Goal: Information Seeking & Learning: Get advice/opinions

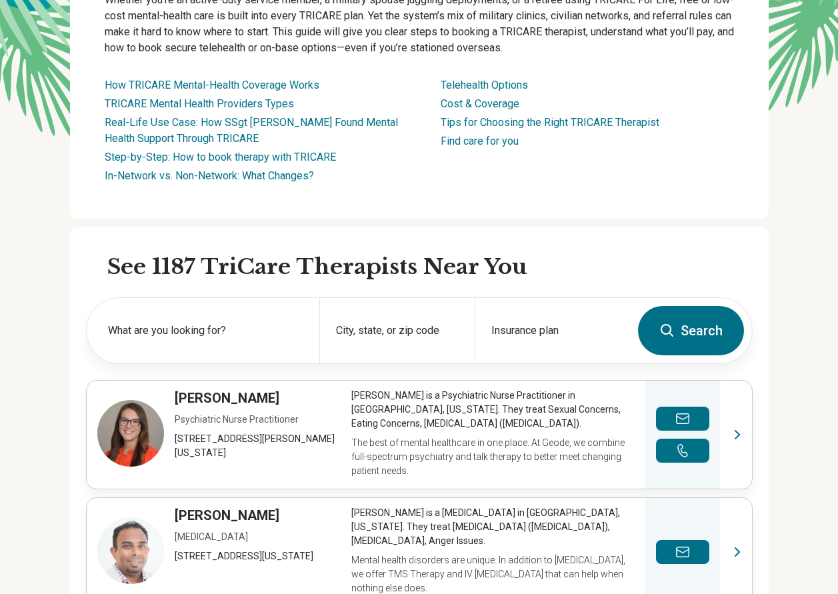
scroll to position [200, 0]
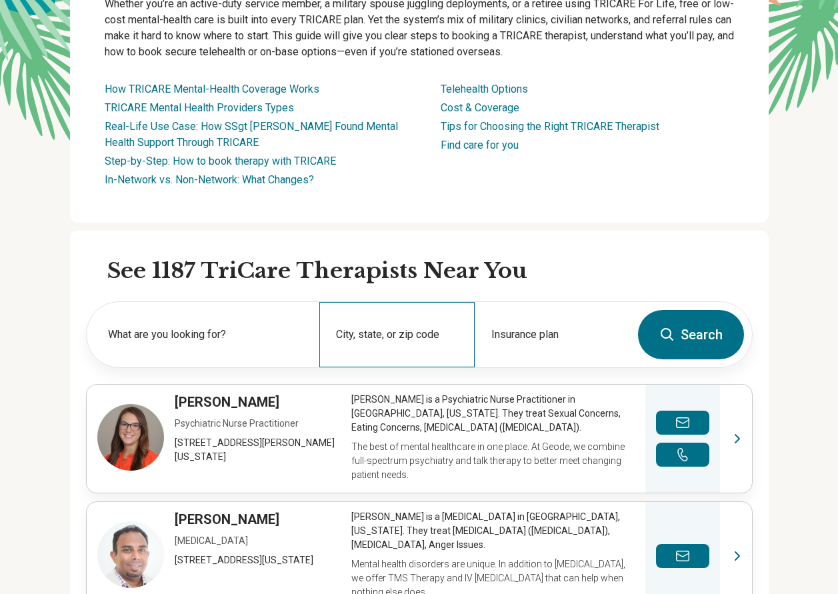
click at [372, 336] on div "City, state, or zip code" at bounding box center [396, 334] width 155 height 65
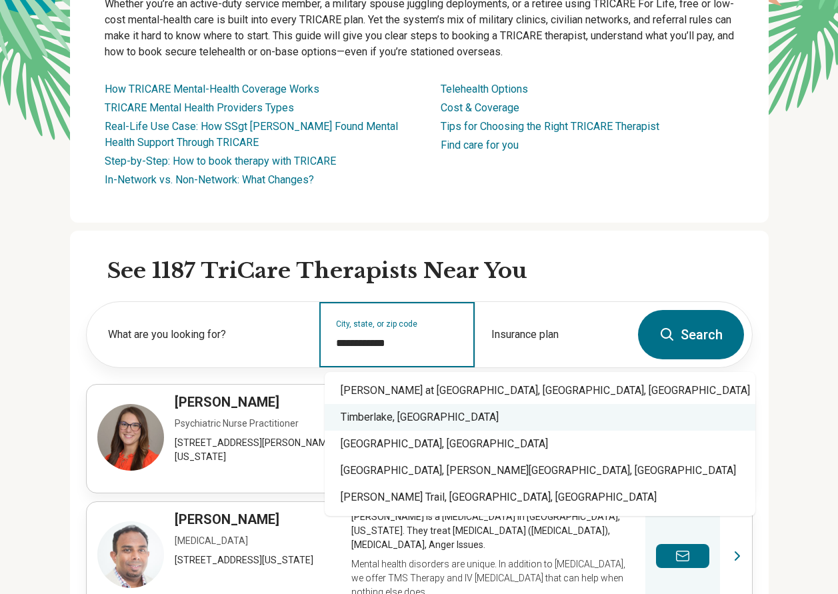
click at [382, 418] on div "Timberlake, NC" at bounding box center [539, 417] width 430 height 27
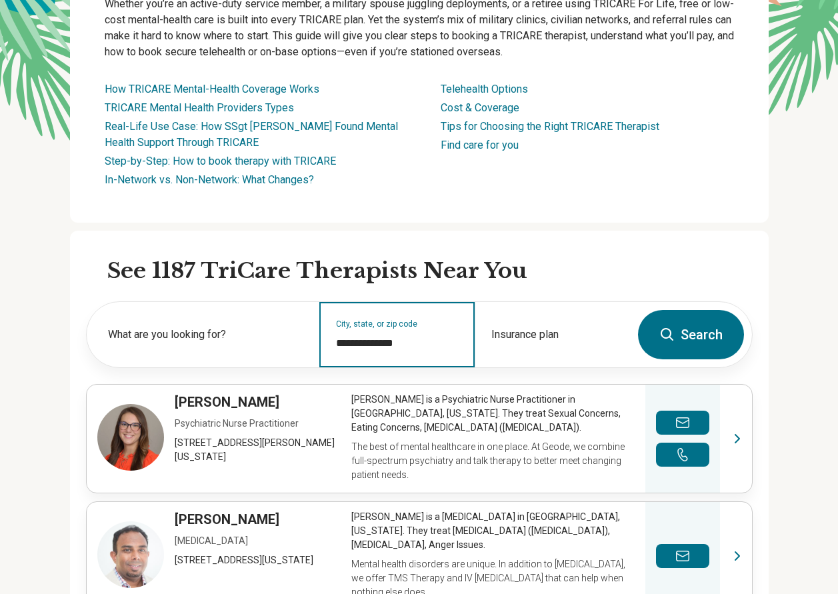
type input "**********"
click at [685, 339] on button "Search" at bounding box center [691, 334] width 106 height 49
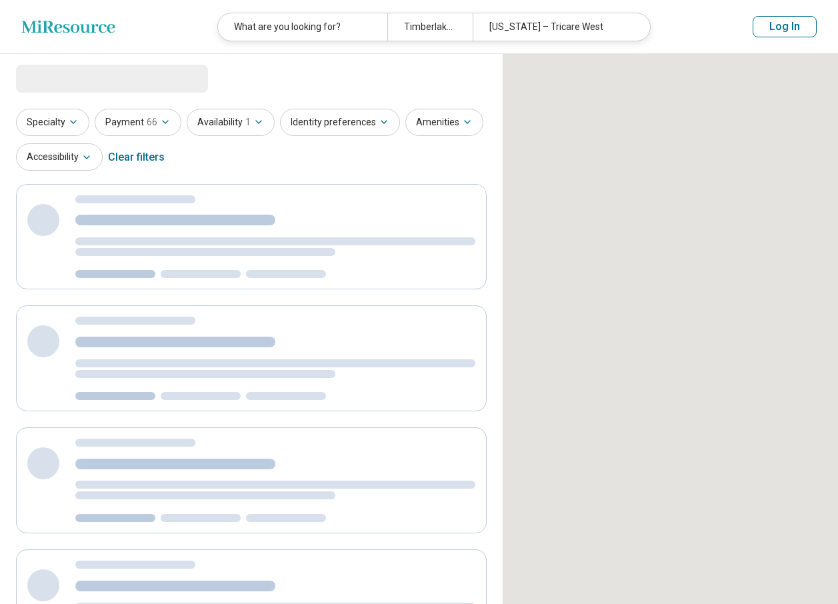
select select "***"
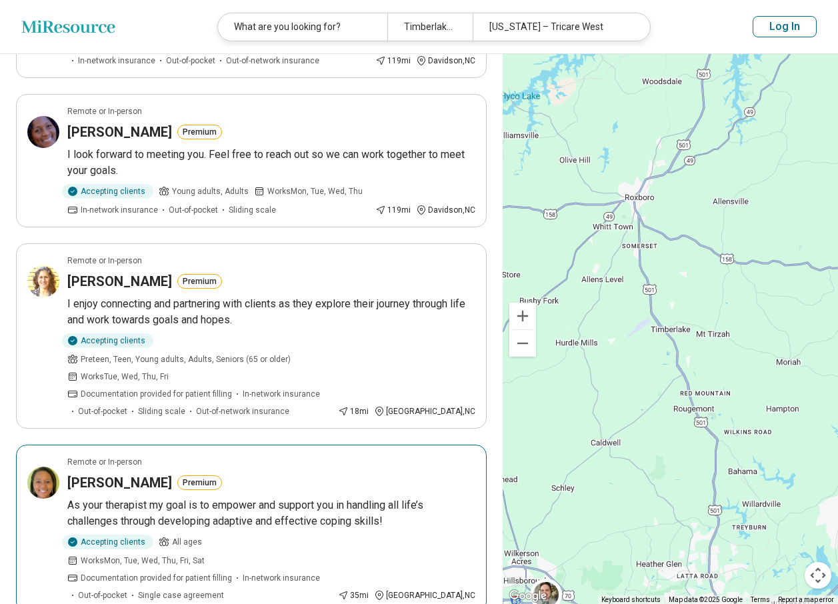
scroll to position [466, 0]
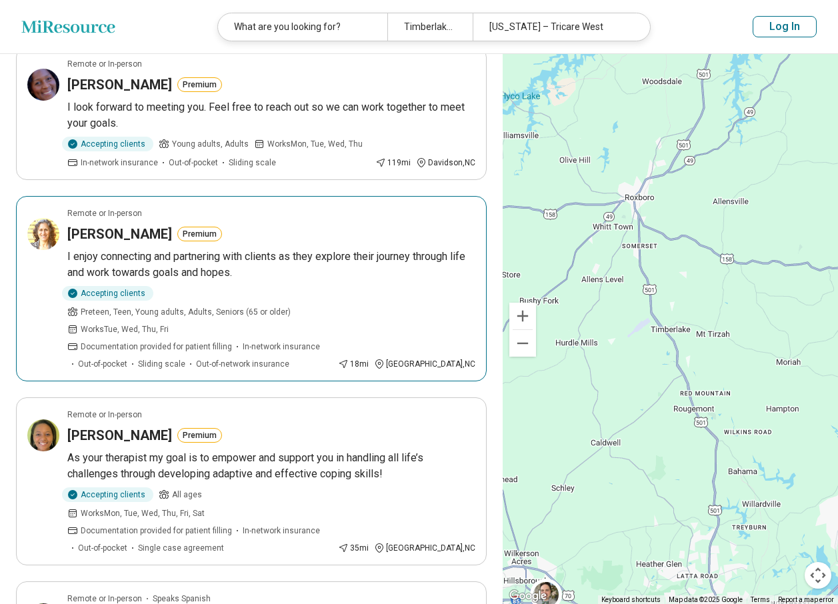
click at [125, 225] on h3 "Erika Bloodworth" at bounding box center [119, 234] width 105 height 19
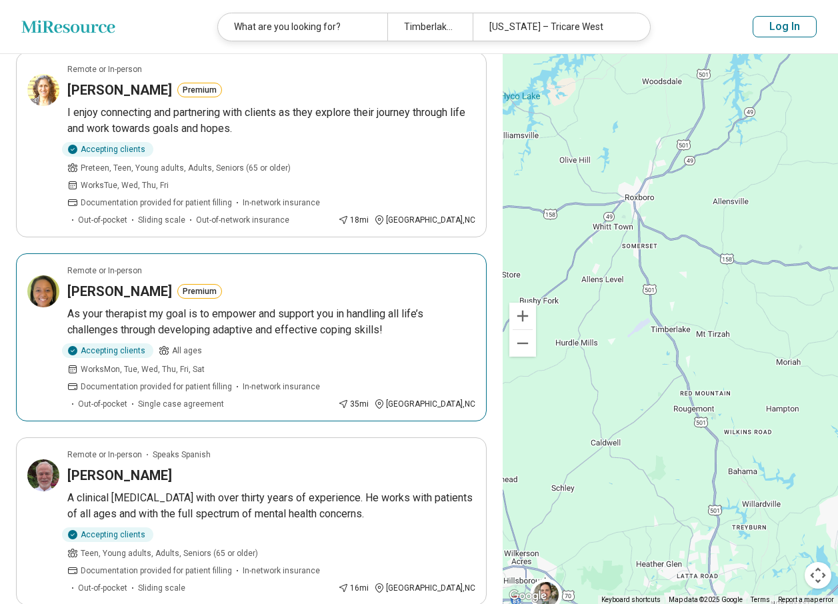
scroll to position [666, 0]
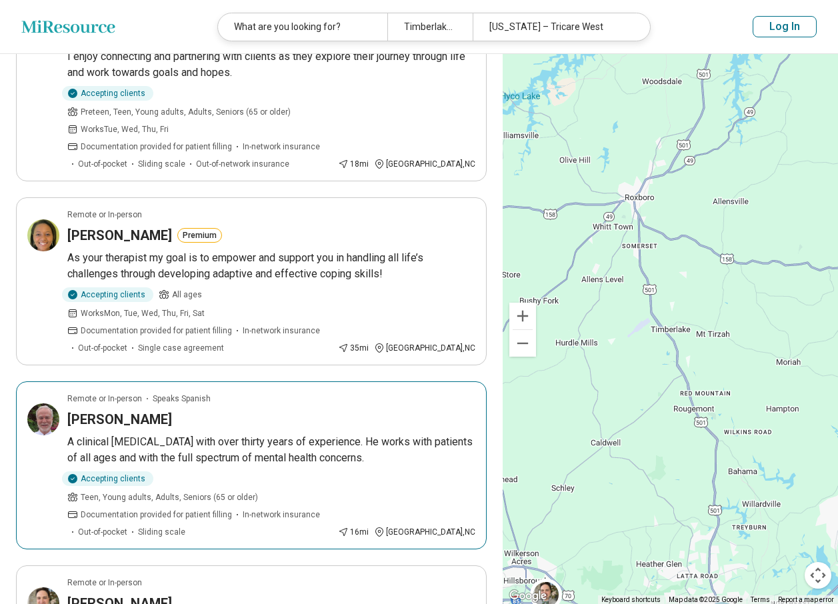
click at [81, 410] on h3 "Peter Hampton" at bounding box center [119, 419] width 105 height 19
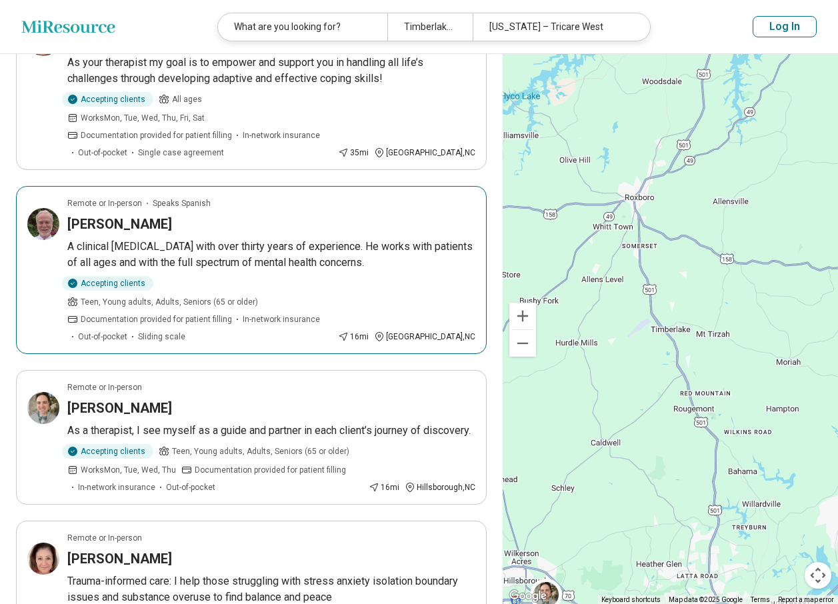
scroll to position [866, 0]
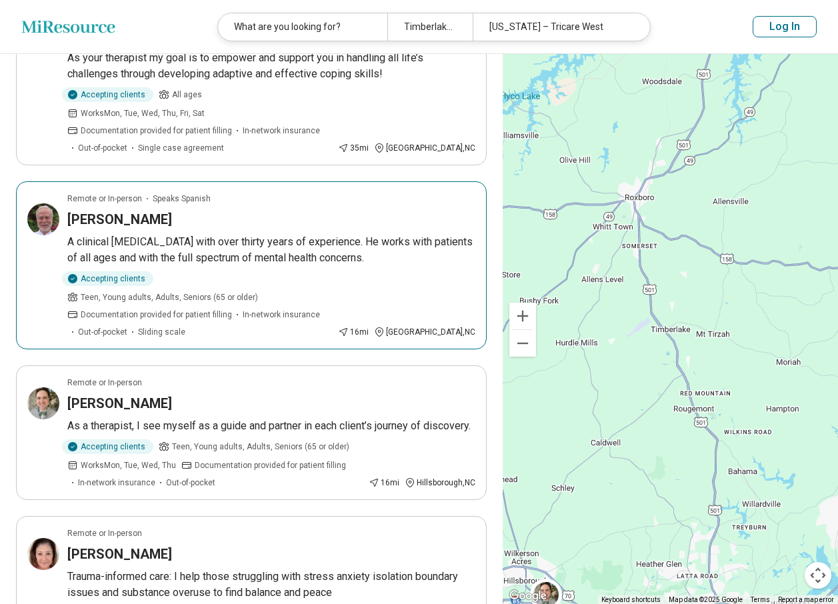
click at [33, 203] on img at bounding box center [43, 219] width 32 height 32
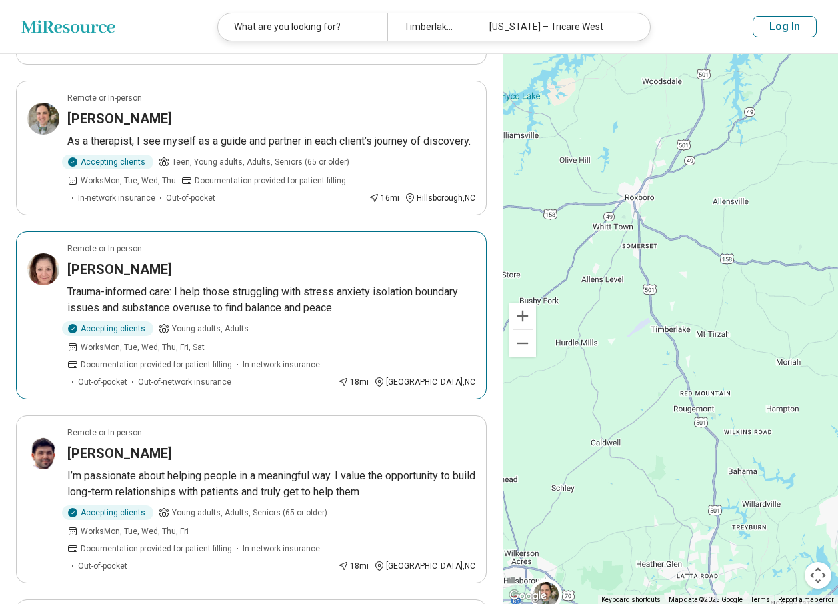
scroll to position [1266, 0]
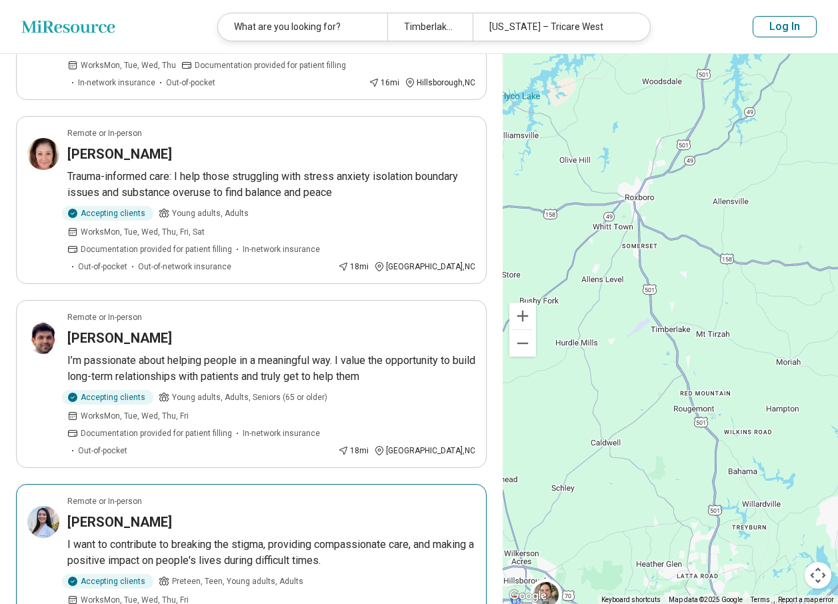
click at [75, 512] on h3 "Kiana Gizzi" at bounding box center [119, 521] width 105 height 19
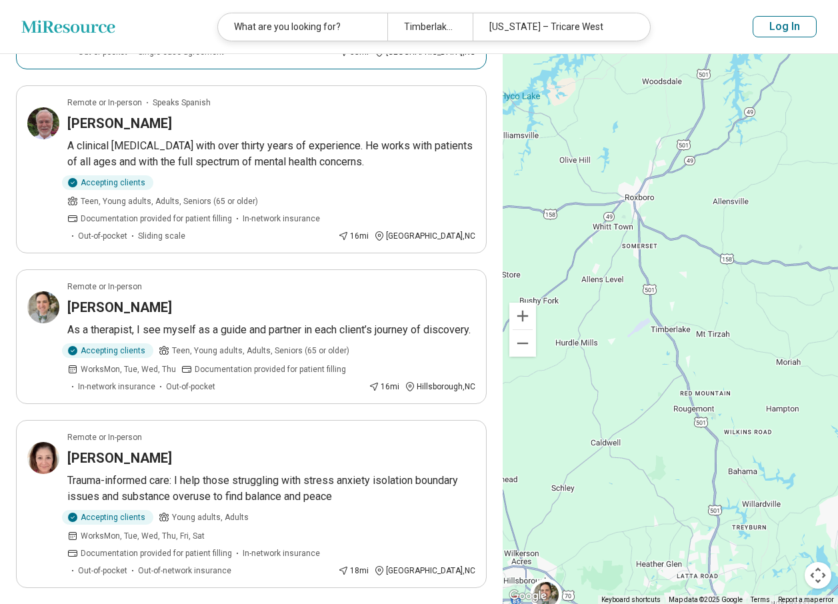
scroll to position [1066, 0]
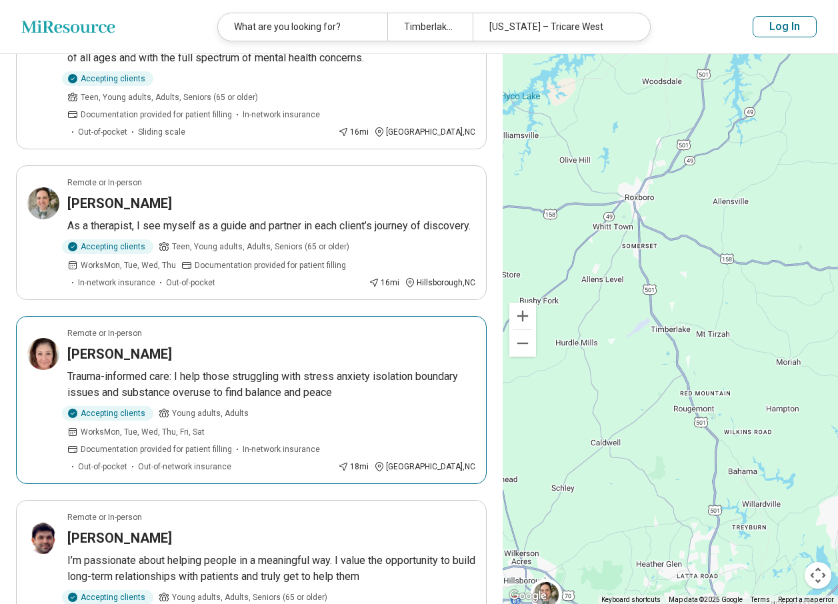
click at [410, 406] on div "Accepting clients Young adults, Adults Works Mon, Tue, Wed, Thu, Fri, Sat Docum…" at bounding box center [271, 439] width 408 height 67
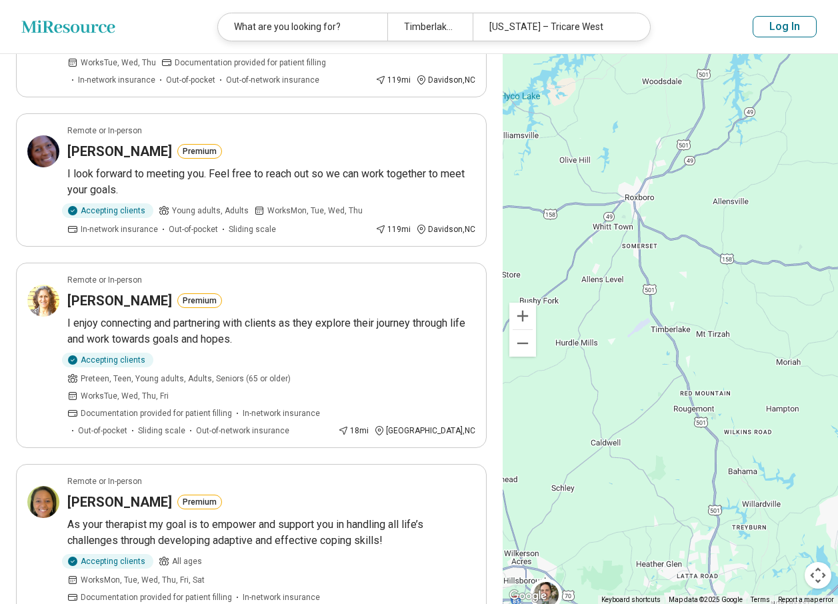
scroll to position [0, 0]
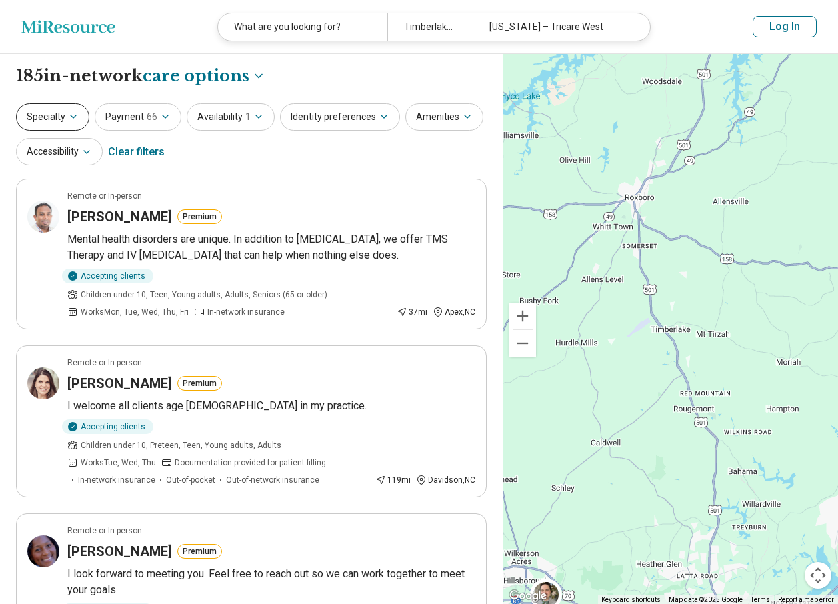
click at [68, 114] on icon "button" at bounding box center [73, 116] width 11 height 11
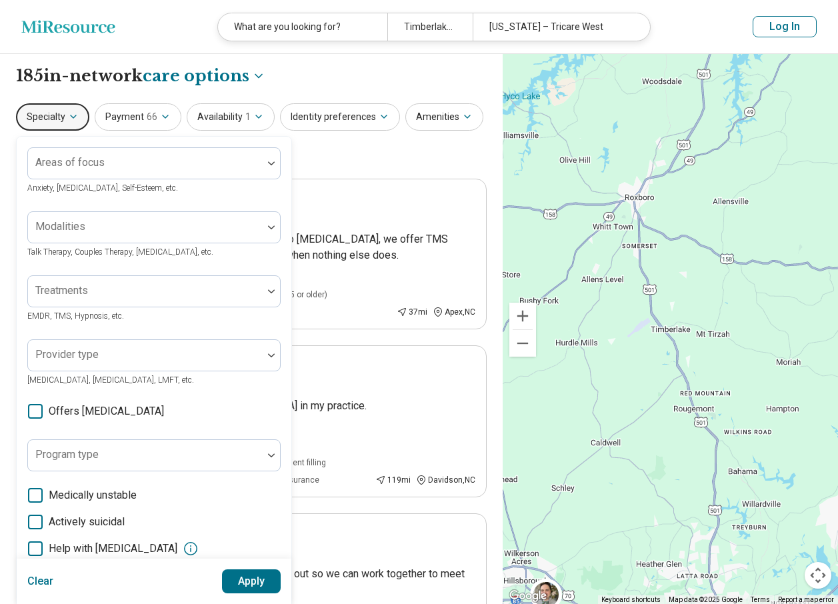
click at [368, 158] on div "Specialty Areas of focus Anxiety, Depression, Self-Esteem, etc. Modalities Talk…" at bounding box center [251, 135] width 470 height 65
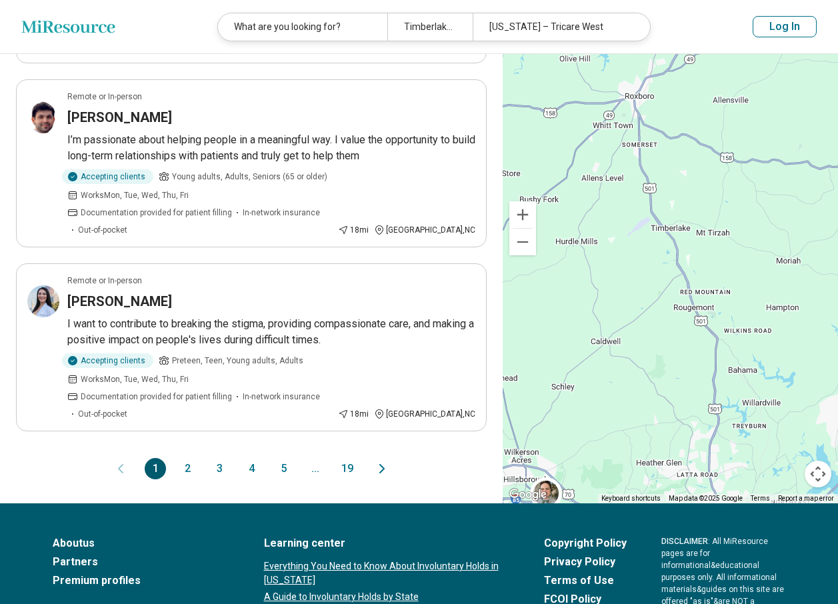
scroll to position [1511, 0]
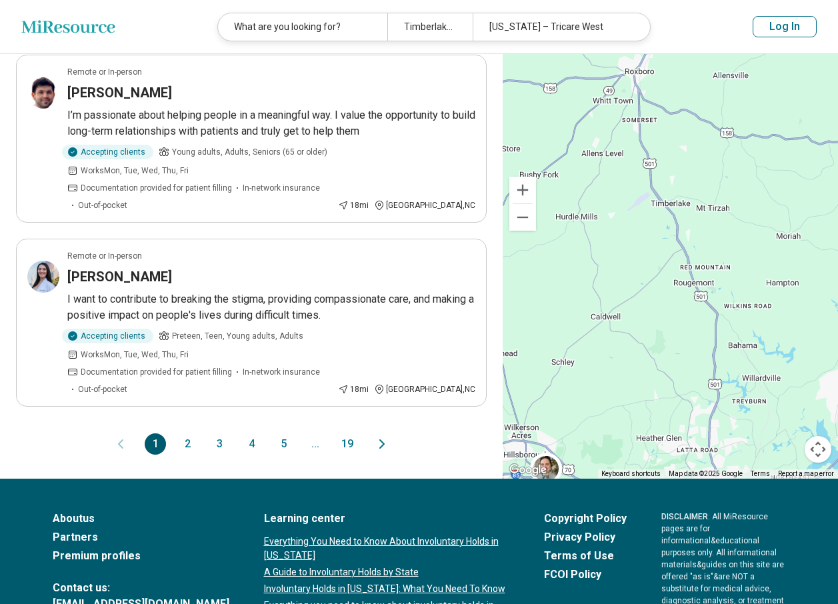
click at [182, 433] on button "2" at bounding box center [187, 443] width 21 height 21
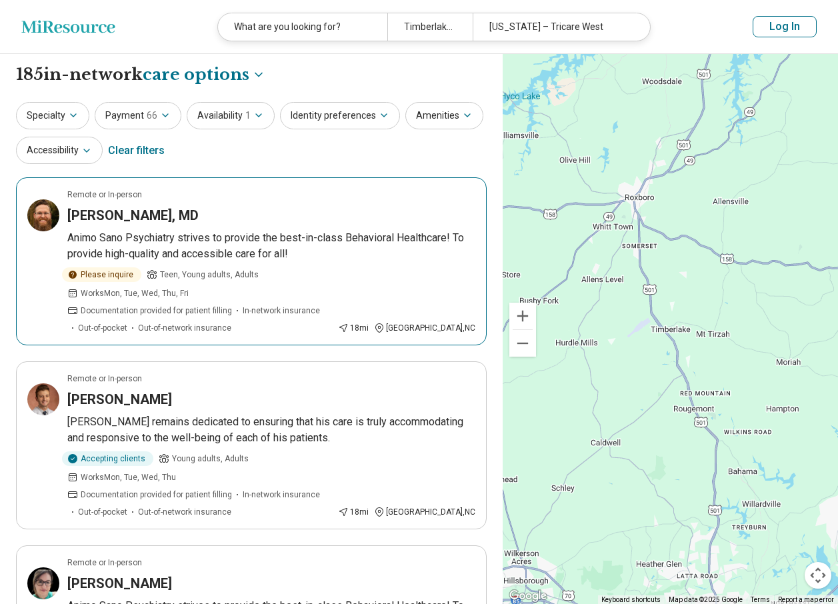
scroll to position [0, 0]
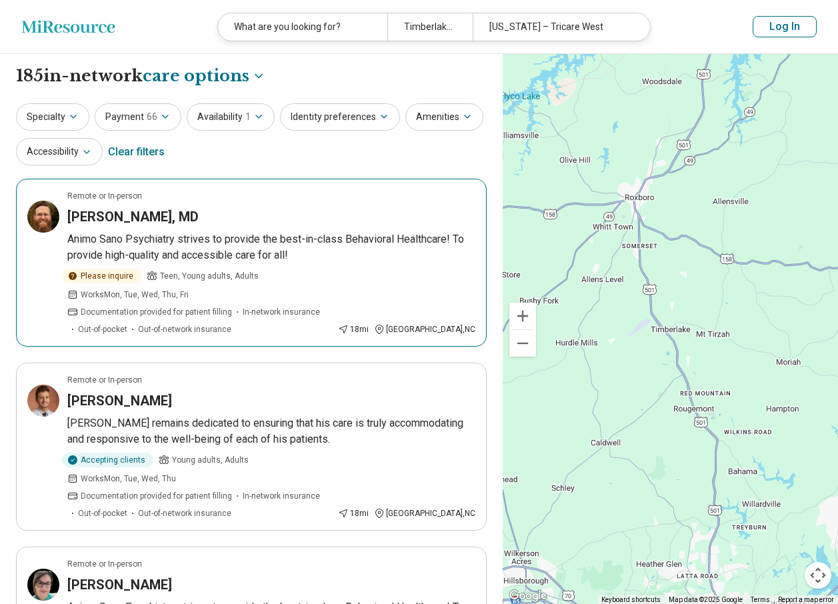
click at [88, 212] on h3 "Caleb Whitenack, MD" at bounding box center [132, 216] width 131 height 19
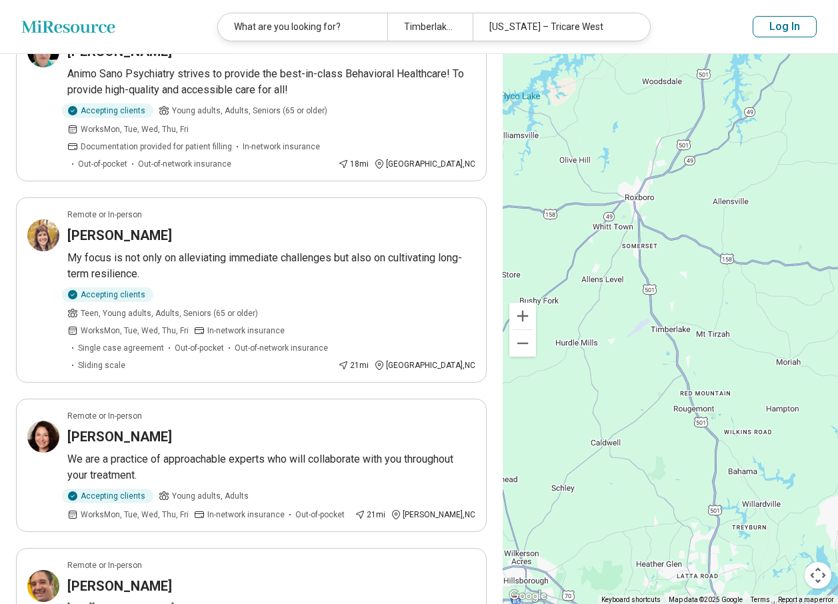
scroll to position [600, 0]
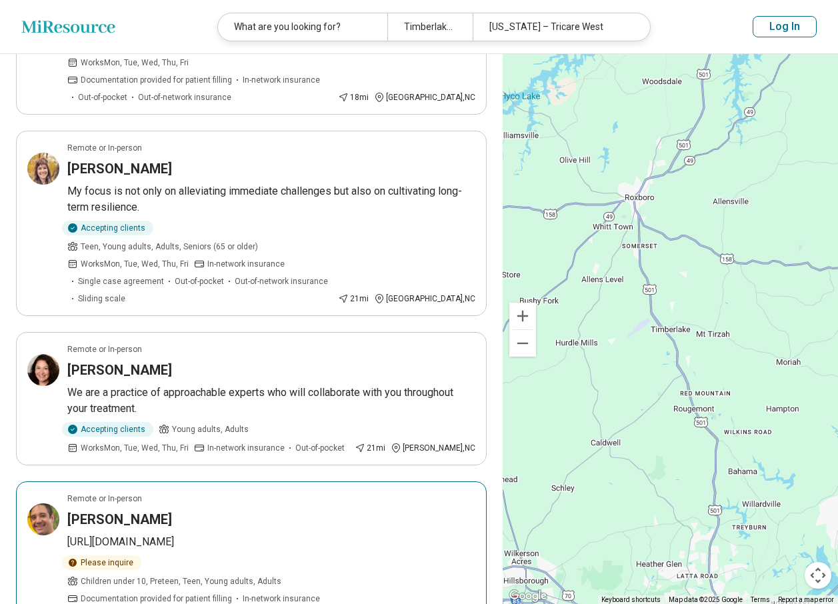
click at [200, 534] on p "https://www.carolinapsychological.com/chapel-hill-providers/" at bounding box center [271, 542] width 408 height 16
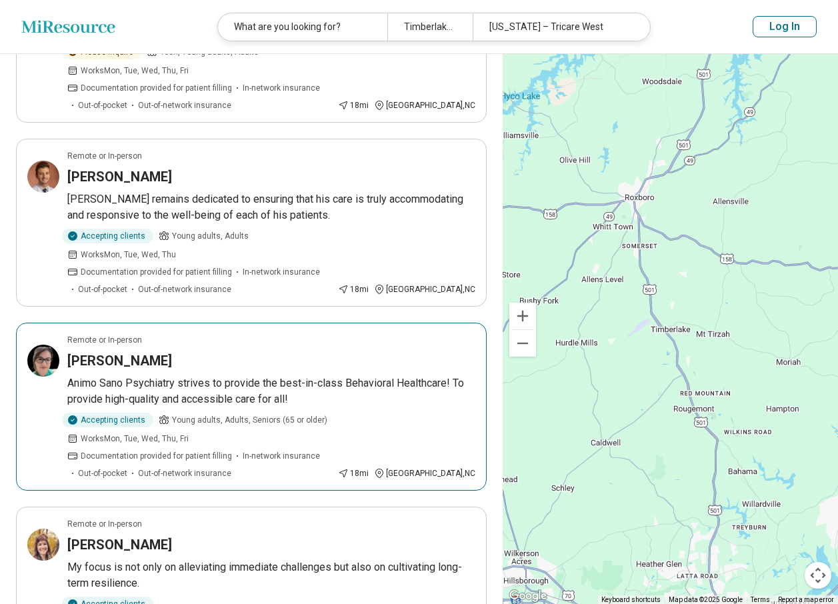
scroll to position [200, 0]
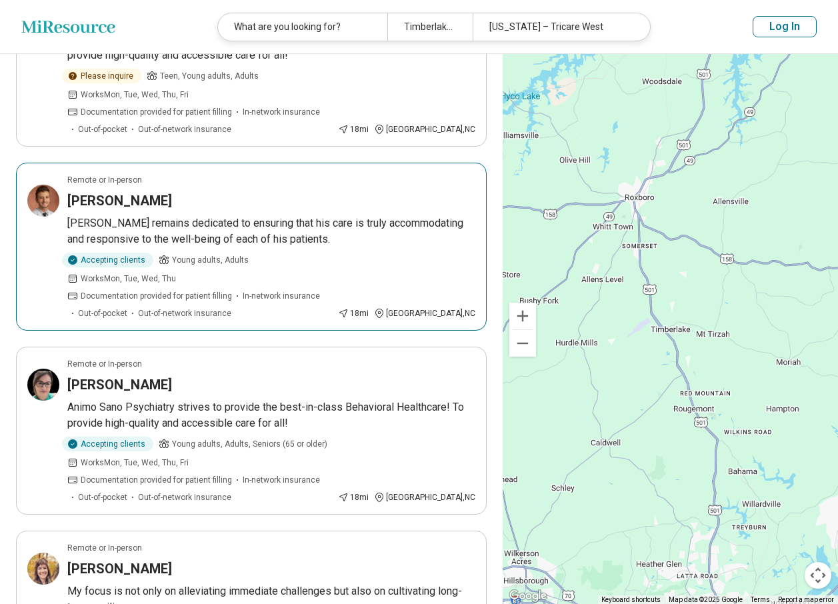
click at [284, 215] on p "[PERSON_NAME] remains dedicated to ensuring that his care is truly accommodatin…" at bounding box center [271, 231] width 408 height 32
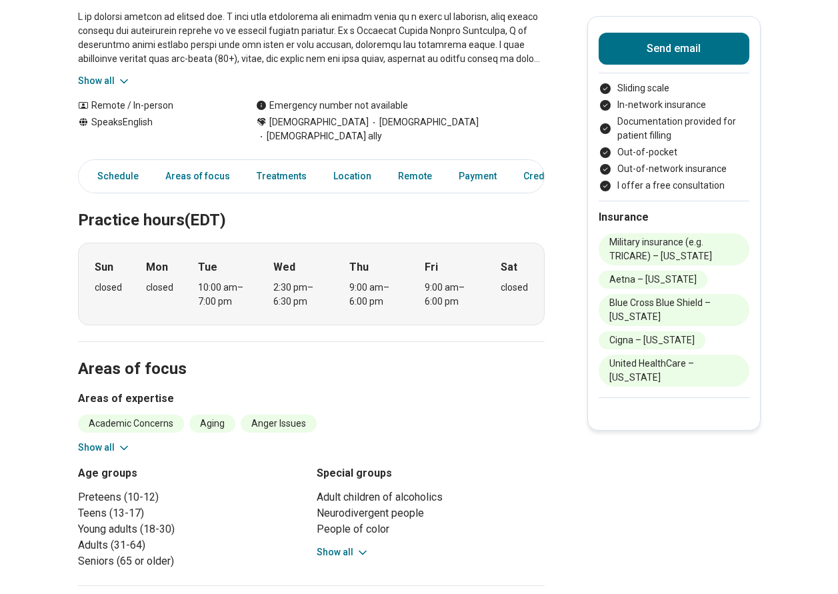
scroll to position [267, 0]
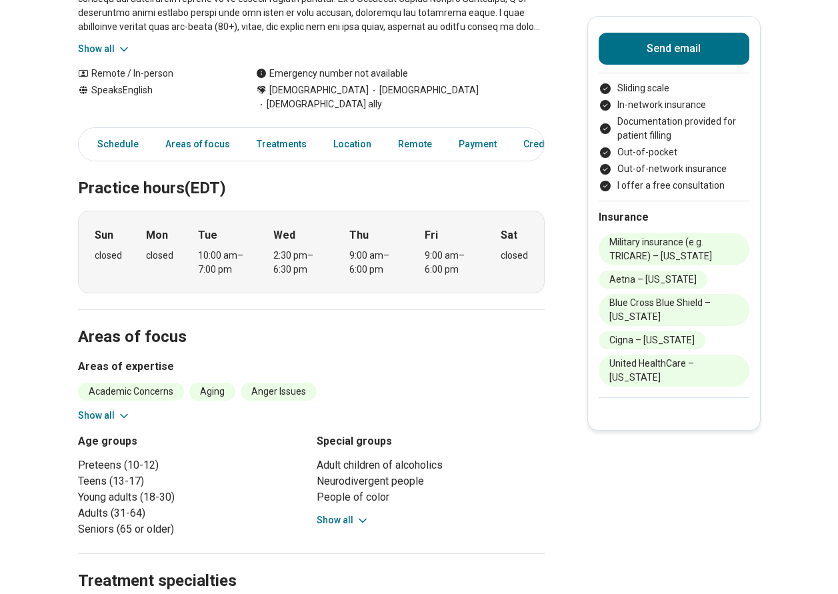
click at [125, 409] on icon at bounding box center [123, 415] width 13 height 13
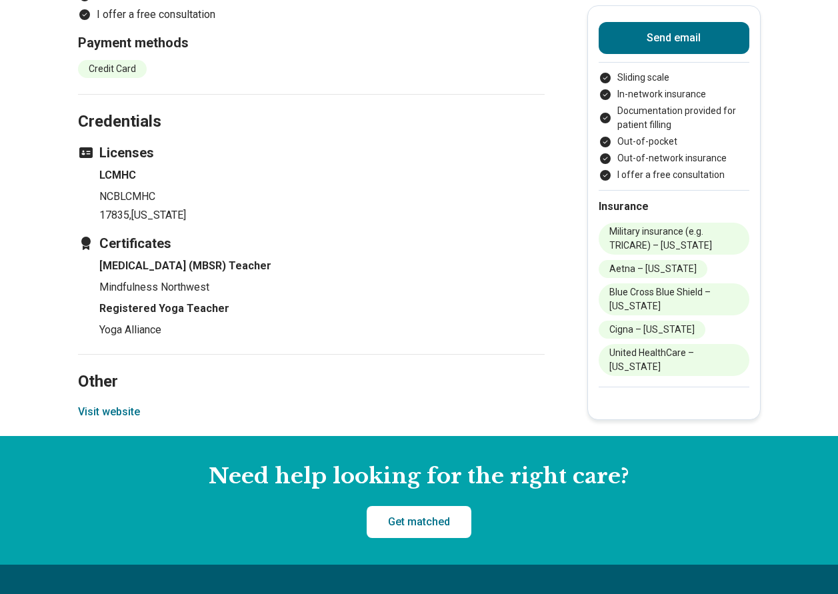
scroll to position [1932, 0]
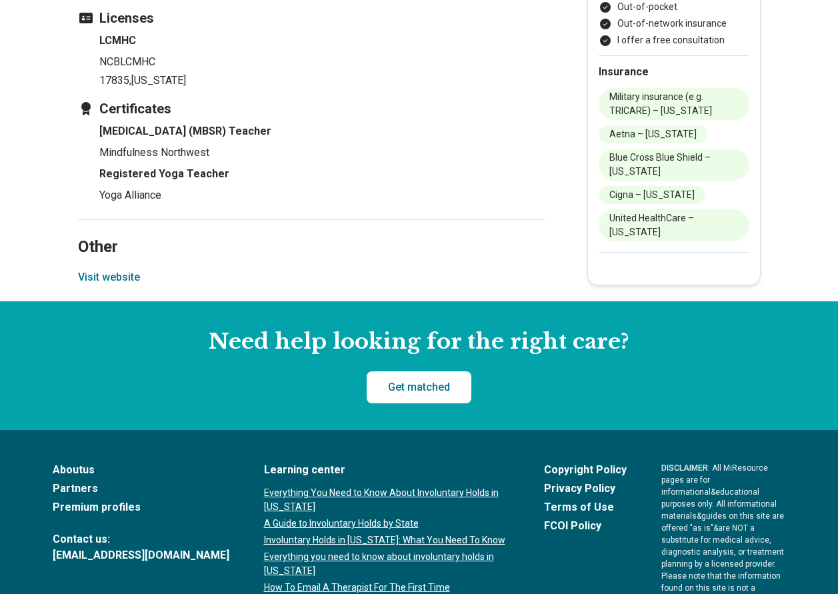
click at [113, 275] on button "Visit website" at bounding box center [109, 277] width 62 height 16
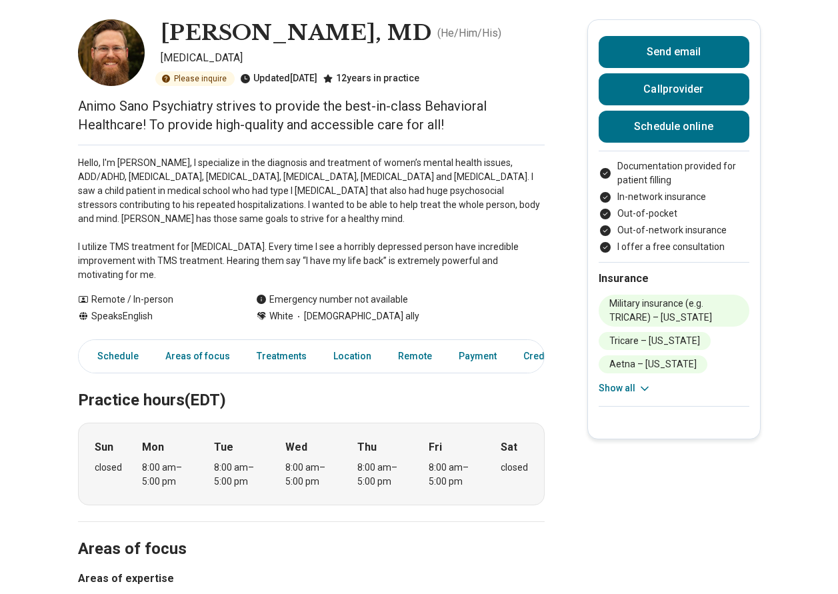
scroll to position [200, 0]
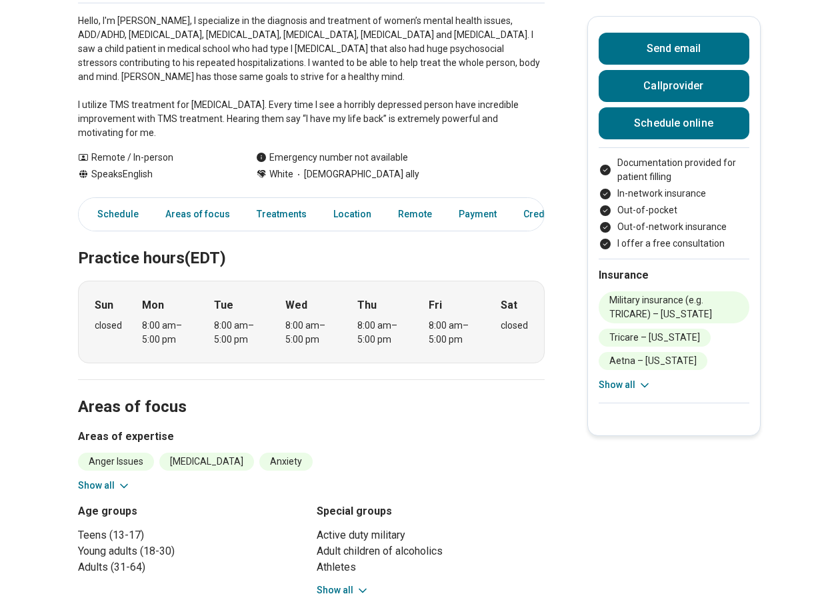
click at [115, 478] on button "Show all" at bounding box center [104, 485] width 53 height 14
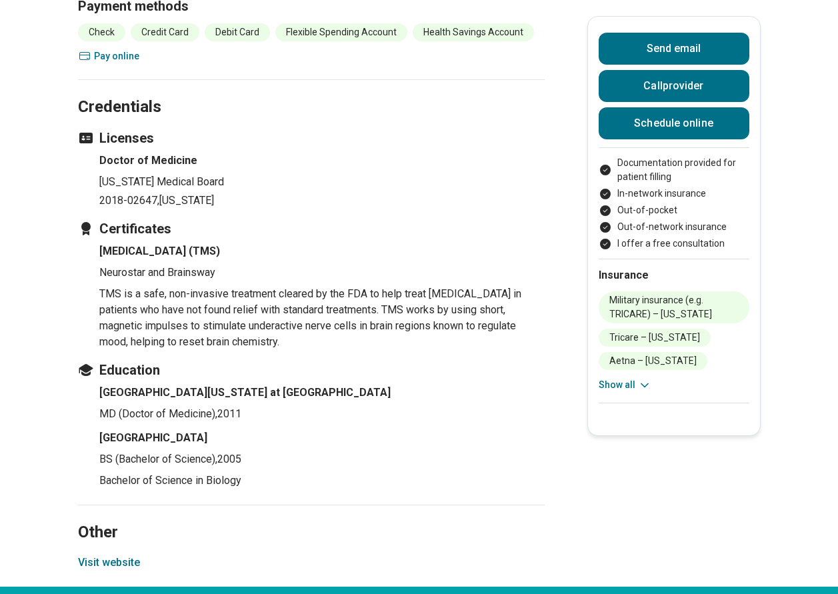
scroll to position [1932, 0]
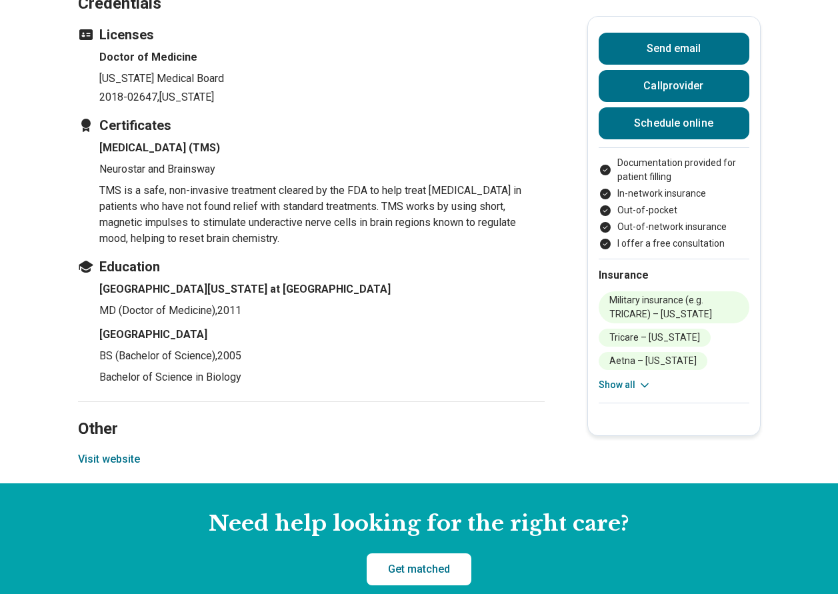
click at [103, 467] on button "Visit website" at bounding box center [109, 459] width 62 height 16
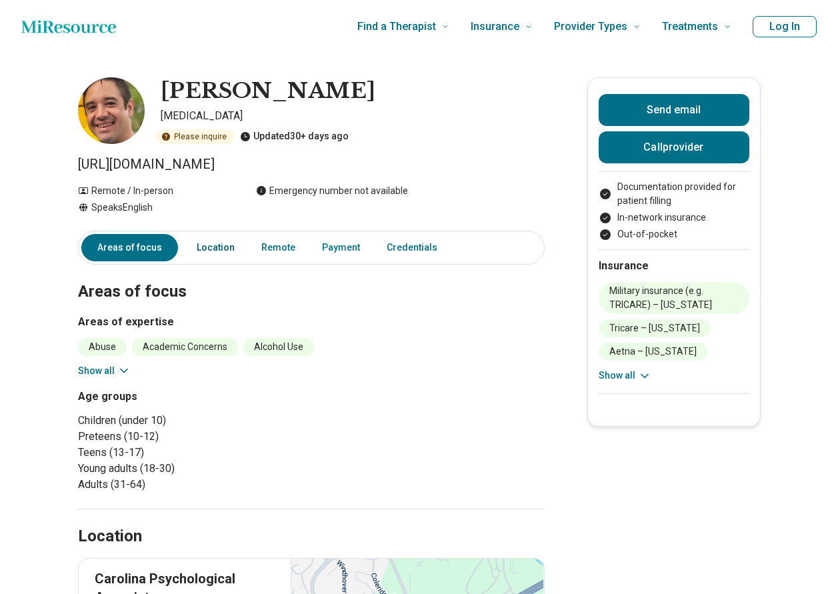
click at [225, 250] on link "Location" at bounding box center [216, 247] width 54 height 27
drag, startPoint x: 458, startPoint y: 165, endPoint x: 88, endPoint y: 175, distance: 369.9
drag, startPoint x: 88, startPoint y: 175, endPoint x: 163, endPoint y: 163, distance: 75.6
drag, startPoint x: 163, startPoint y: 163, endPoint x: 466, endPoint y: 143, distance: 304.5
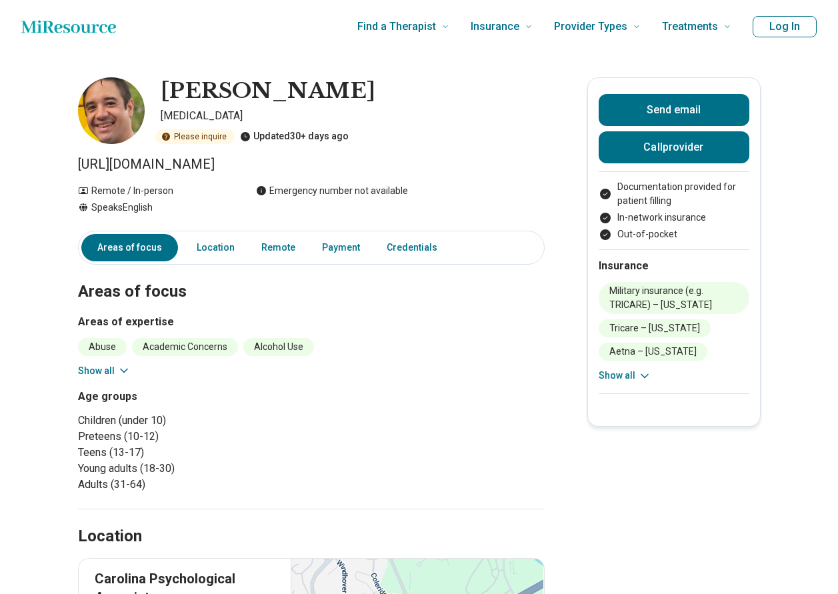
click at [466, 143] on div "Please inquire Updated 30+ days ago" at bounding box center [353, 136] width 384 height 15
drag, startPoint x: 465, startPoint y: 155, endPoint x: 68, endPoint y: 171, distance: 397.4
drag, startPoint x: 68, startPoint y: 171, endPoint x: 176, endPoint y: 160, distance: 108.5
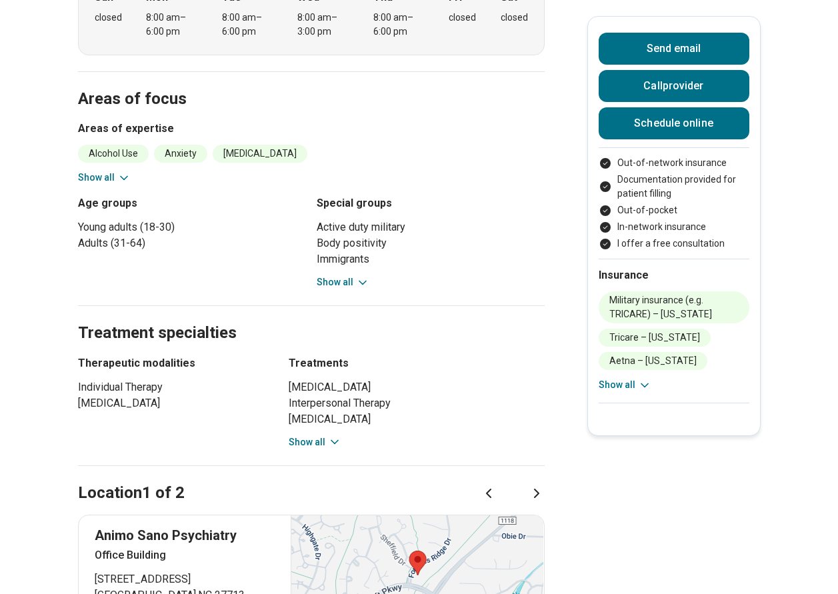
scroll to position [533, 0]
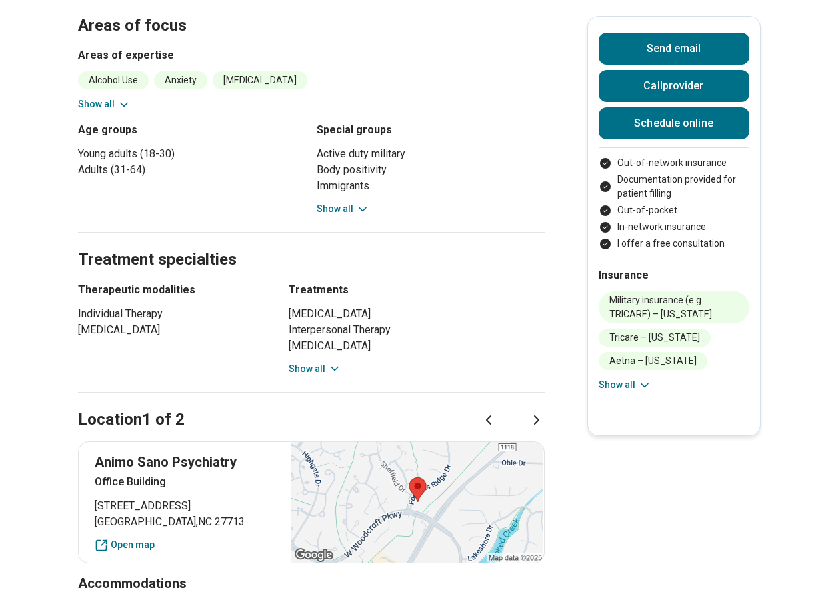
click at [115, 102] on button "Show all" at bounding box center [104, 104] width 53 height 14
